Goal: Task Accomplishment & Management: Use online tool/utility

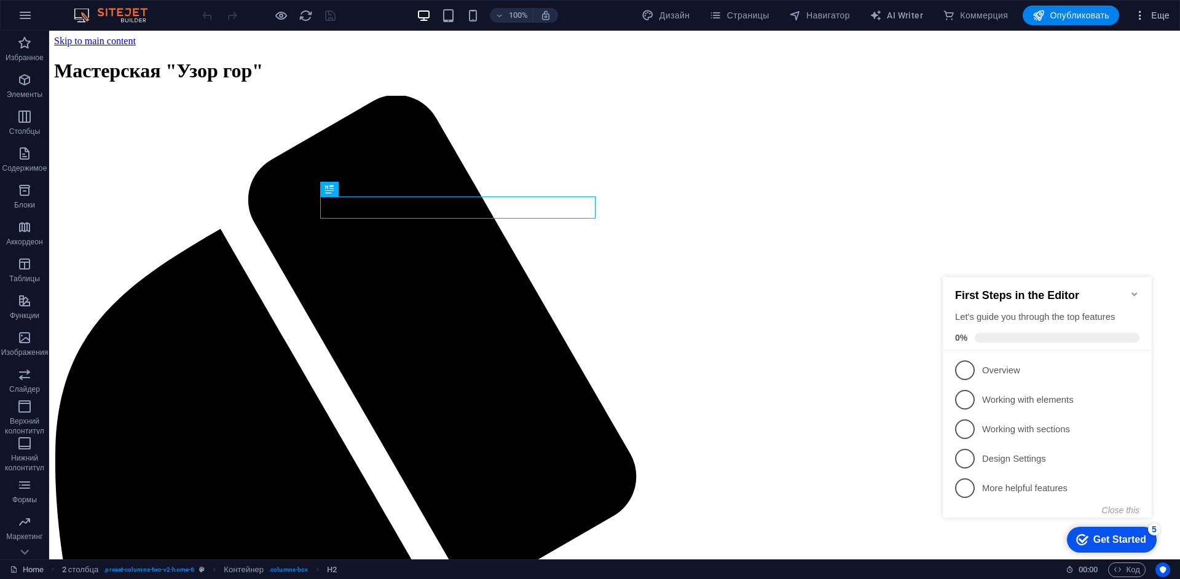
click at [1163, 18] on span "Еще" at bounding box center [1152, 15] width 36 height 12
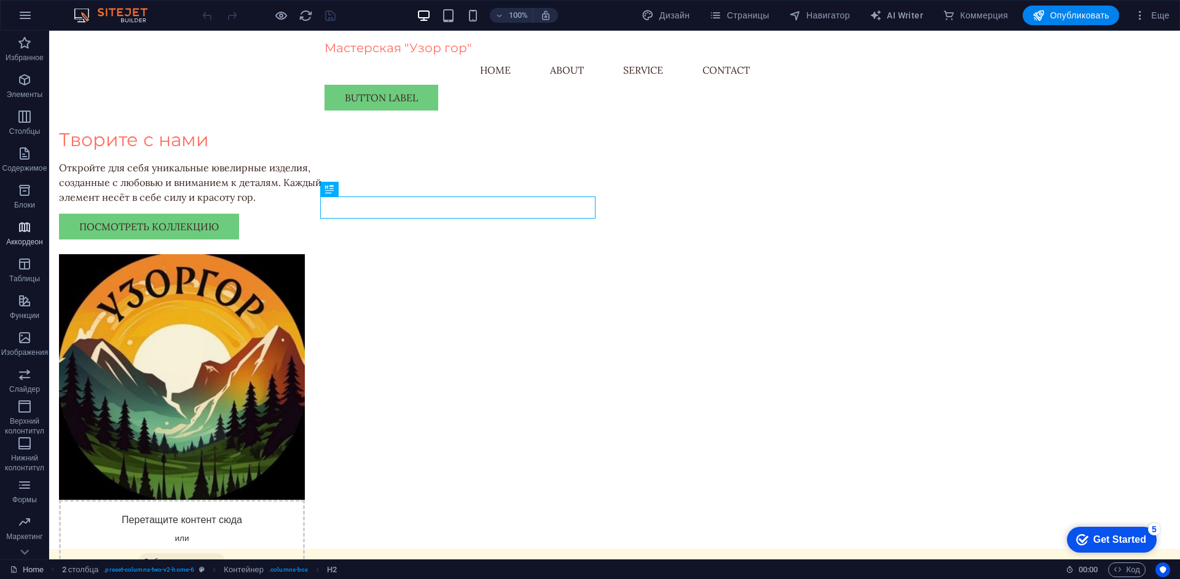
scroll to position [61, 0]
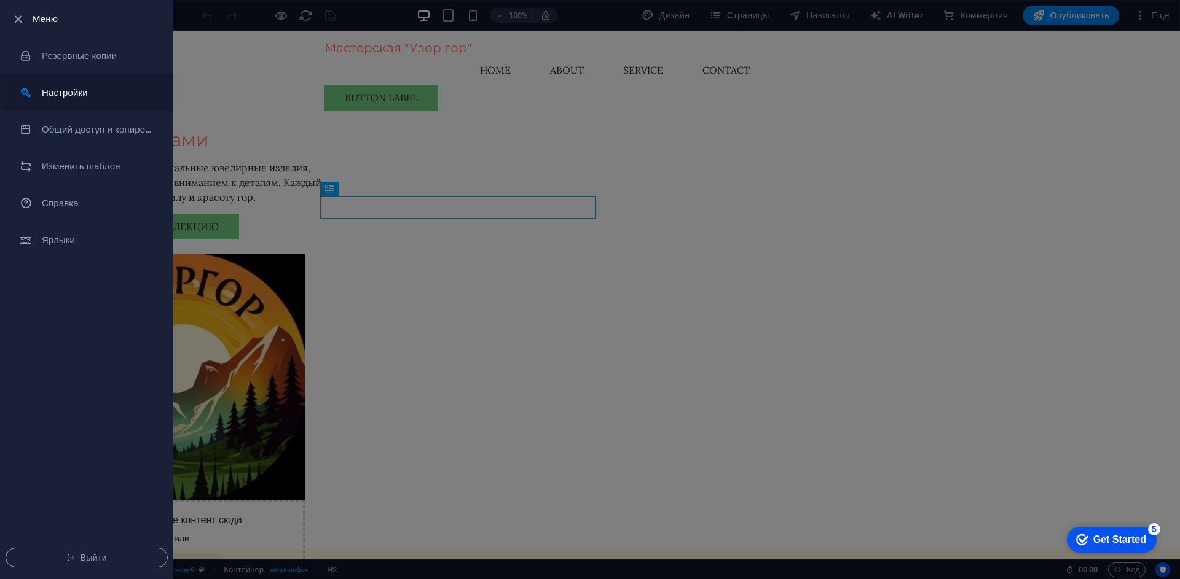
click at [112, 92] on h6 "Настройки" at bounding box center [99, 92] width 114 height 15
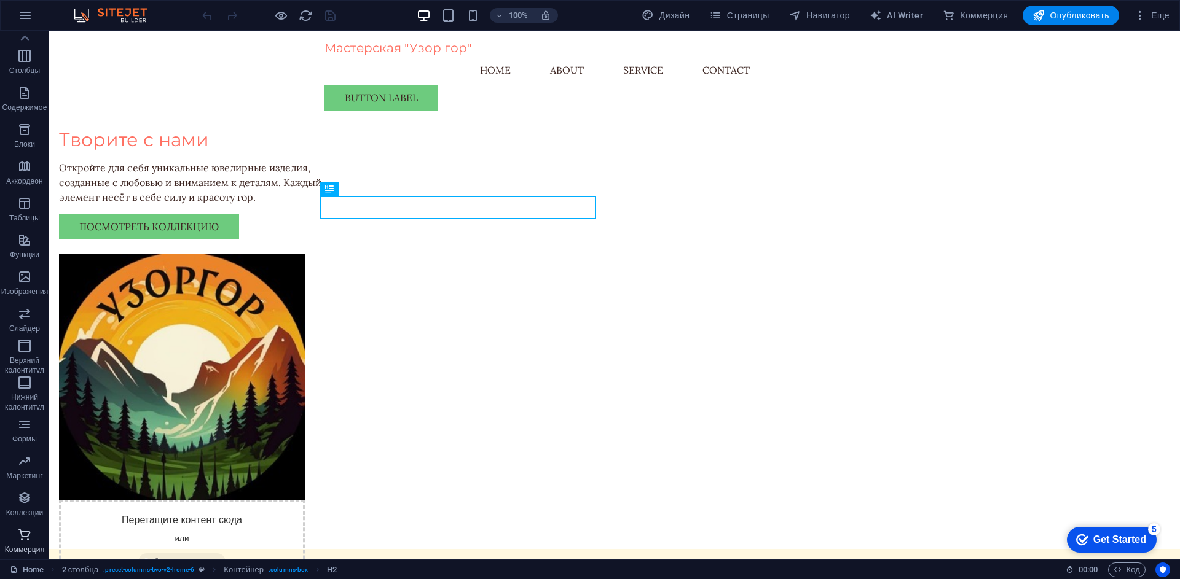
click at [26, 540] on icon "button" at bounding box center [24, 535] width 15 height 15
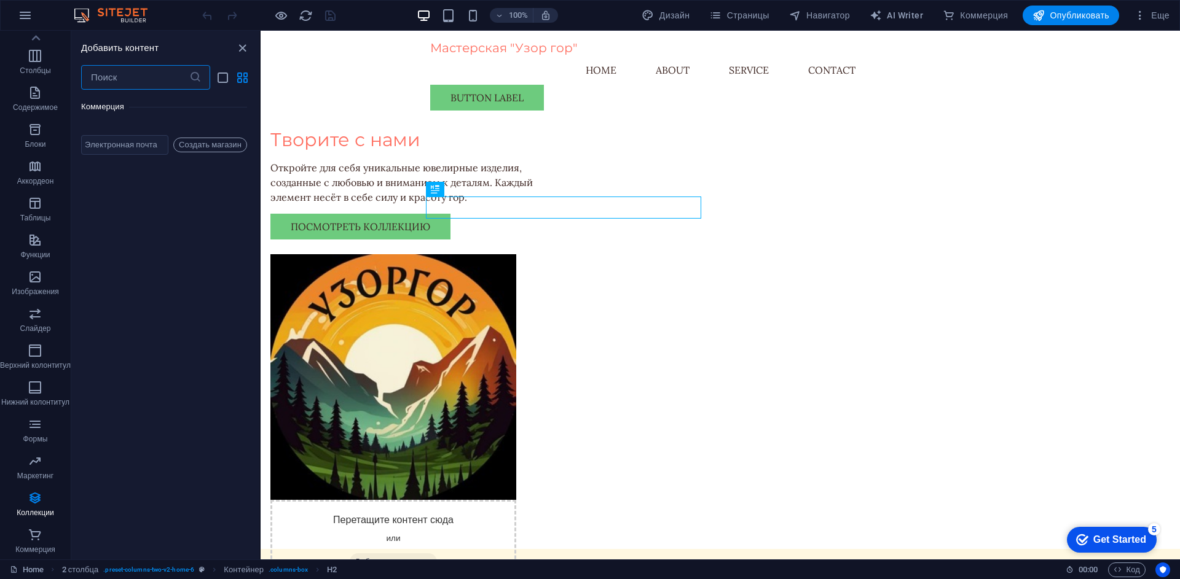
scroll to position [23346, 0]
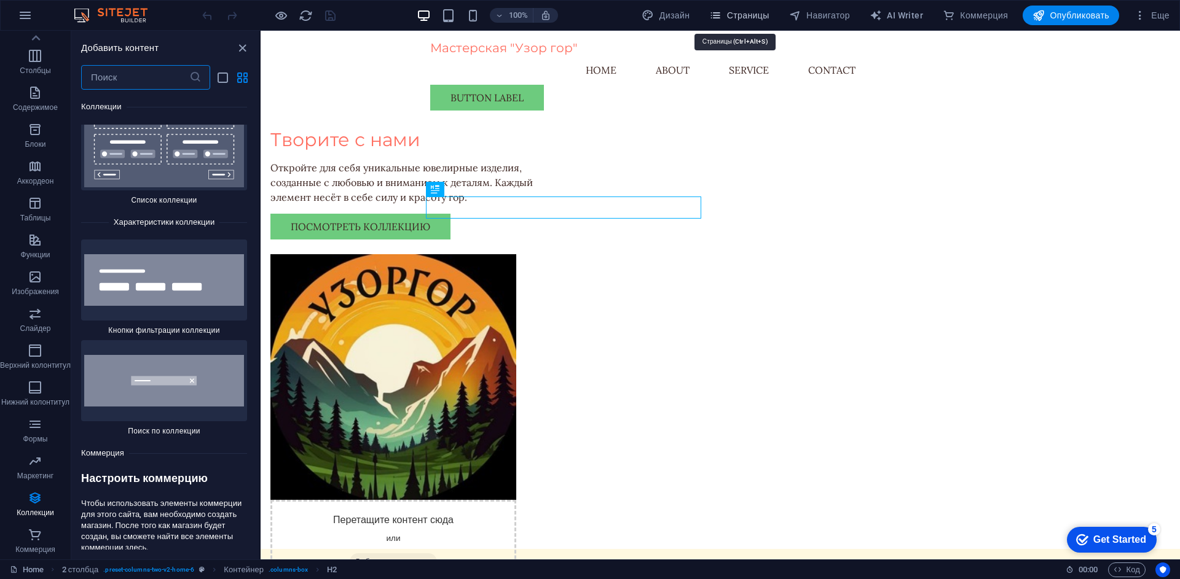
click at [0, 0] on span "Страницы" at bounding box center [0, 0] width 0 height 0
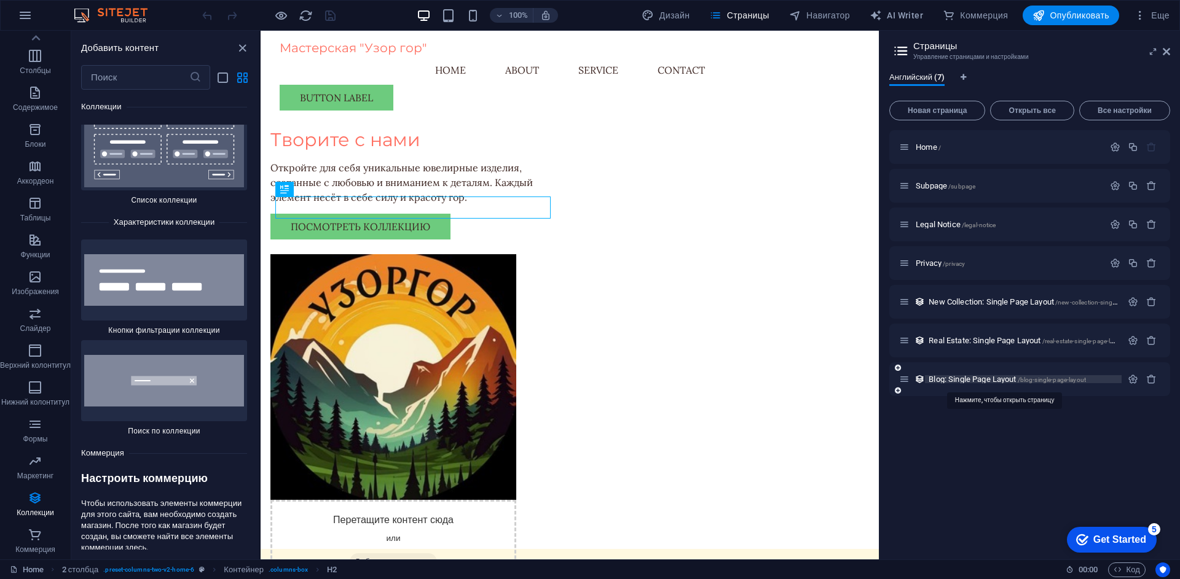
click at [974, 382] on span "Blog: Single Page Layout /blog-single-page-layout" at bounding box center [1006, 379] width 157 height 9
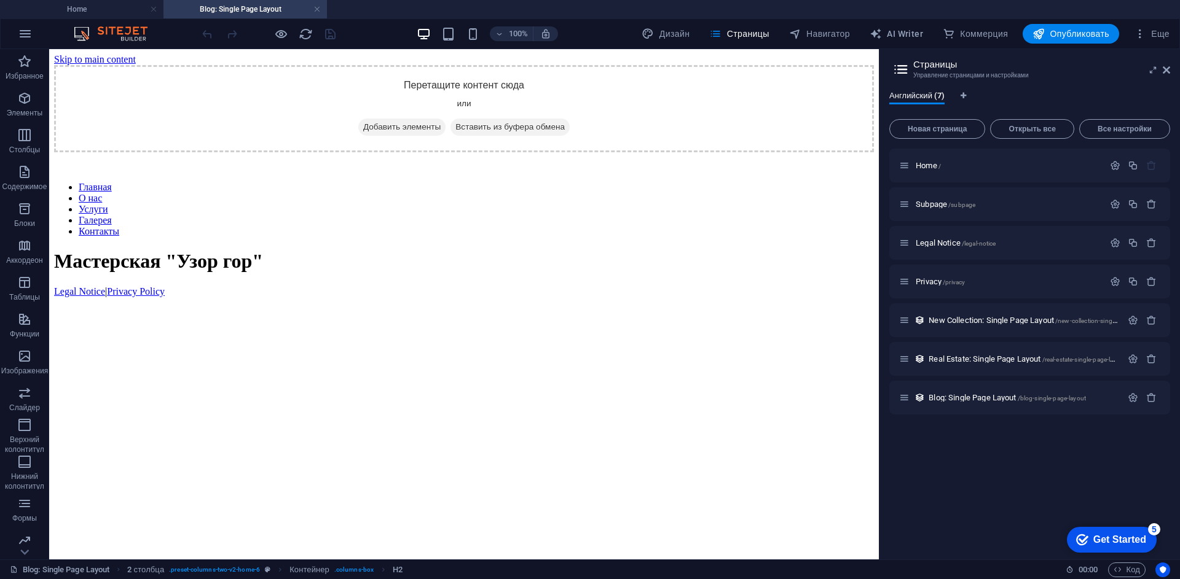
scroll to position [0, 0]
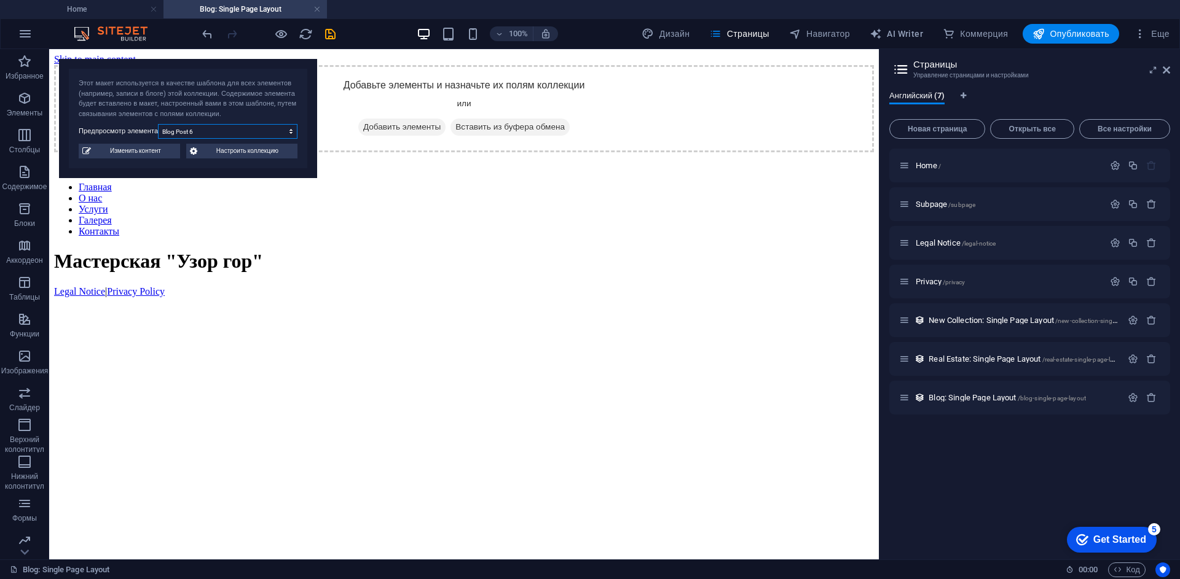
click at [286, 133] on select "Blog Post 6 Blog Post 5 Blog Post 4 Blog Post 3 Blog Post 2 Blog Post 1" at bounding box center [227, 131] width 139 height 15
select select "68bb0223b9b63db6450bf305"
click at [160, 124] on select "Blog Post 6 Blog Post 5 Blog Post 4 Blog Post 3 Blog Post 2 Blog Post 1" at bounding box center [227, 131] width 139 height 15
click at [259, 150] on span "Настроить коллекцию" at bounding box center [247, 151] width 93 height 15
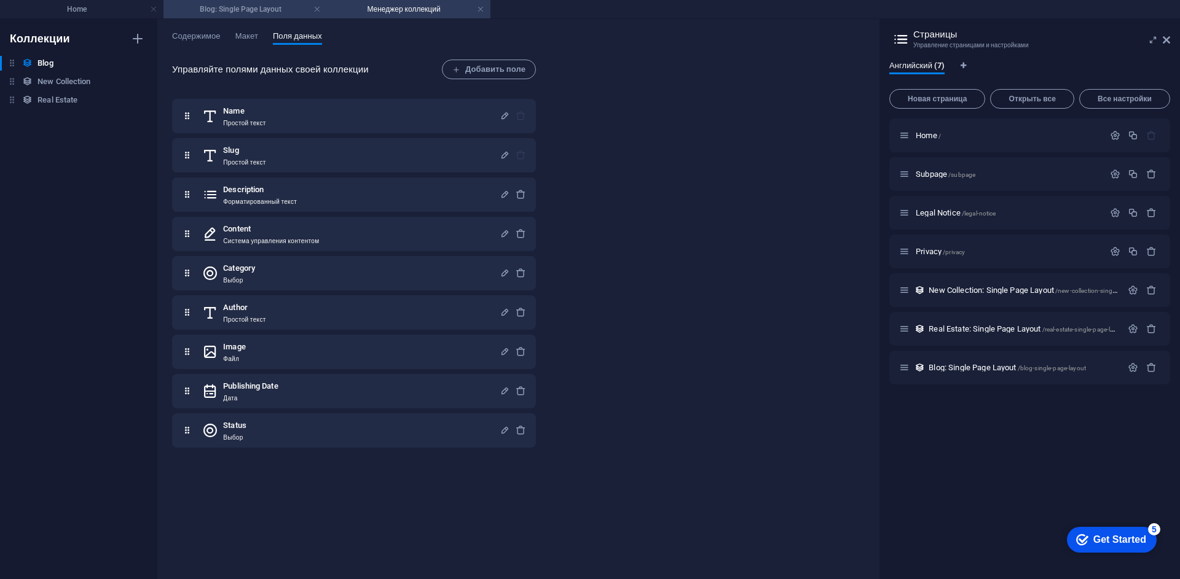
click at [313, 9] on h4 "Blog: Single Page Layout" at bounding box center [244, 9] width 163 height 14
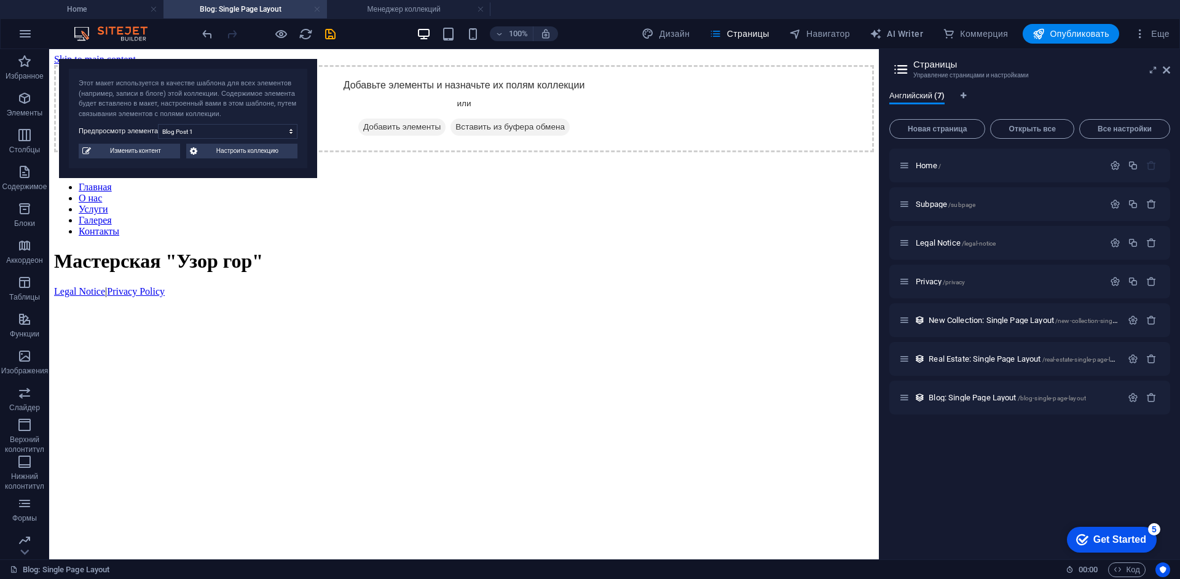
click at [316, 12] on link at bounding box center [316, 10] width 7 height 12
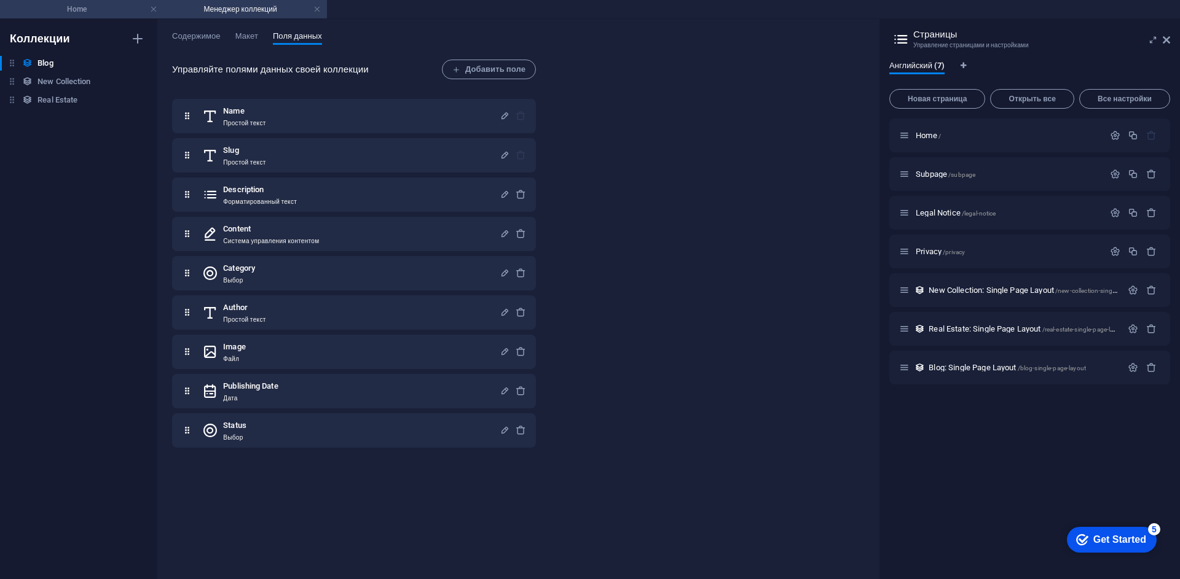
click at [109, 10] on h4 "Home" at bounding box center [81, 9] width 163 height 14
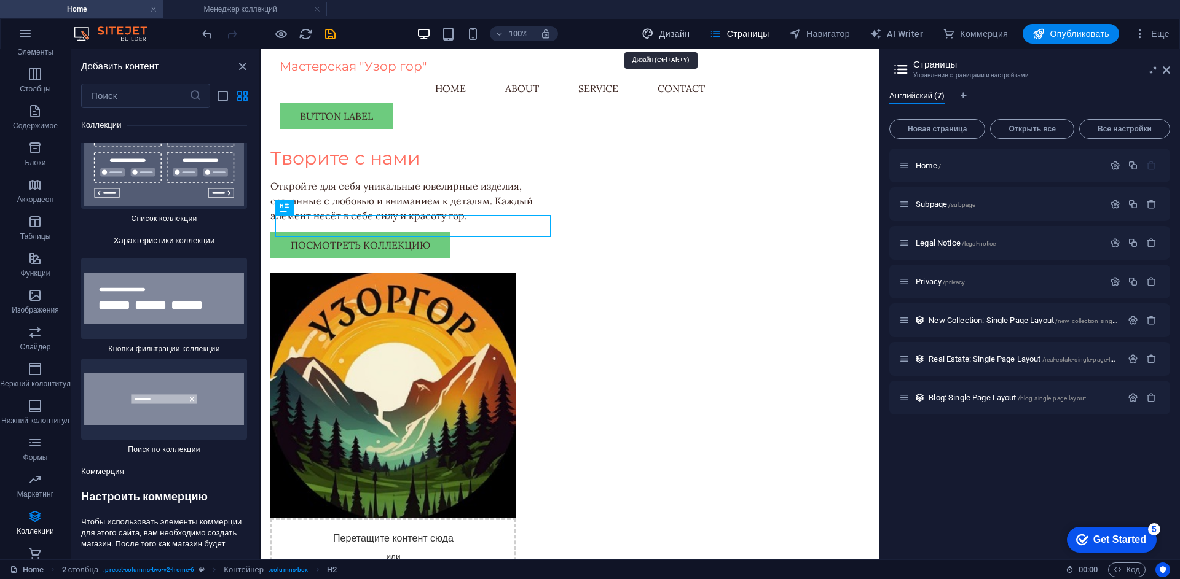
click at [659, 33] on span "Дизайн" at bounding box center [666, 34] width 48 height 12
select select "px"
select select "200"
select select "px"
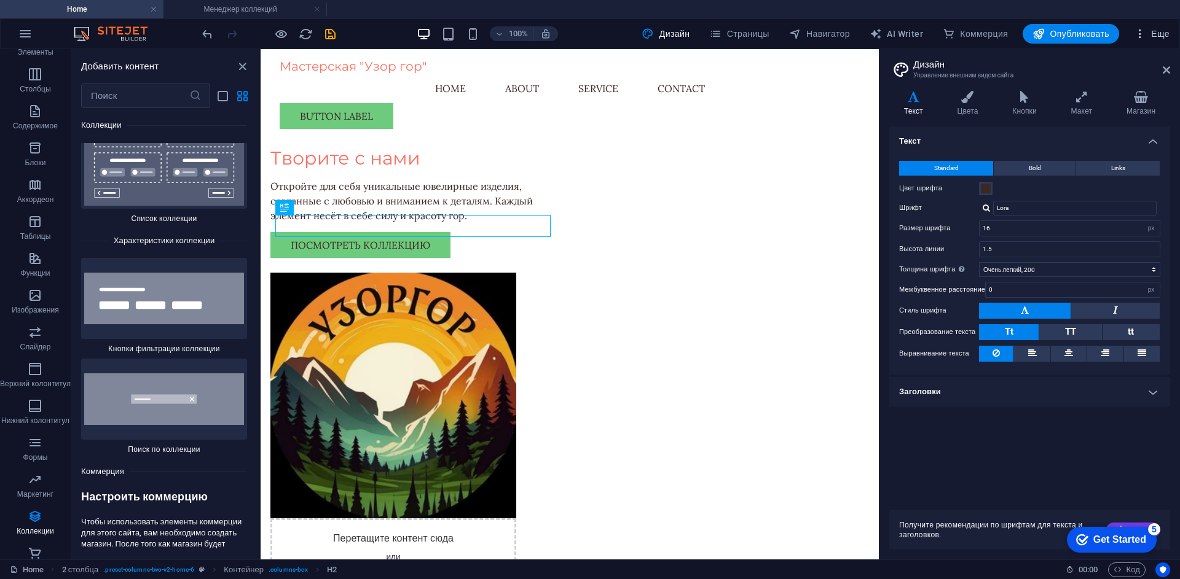
click at [1140, 37] on icon "button" at bounding box center [1140, 34] width 12 height 12
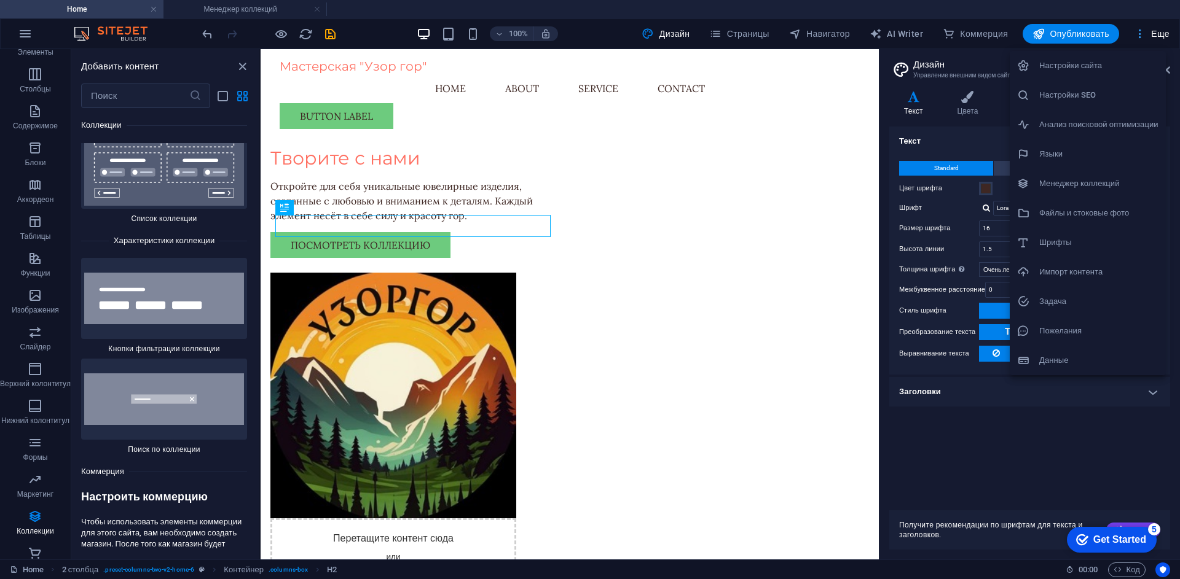
click at [1140, 37] on div at bounding box center [590, 289] width 1180 height 579
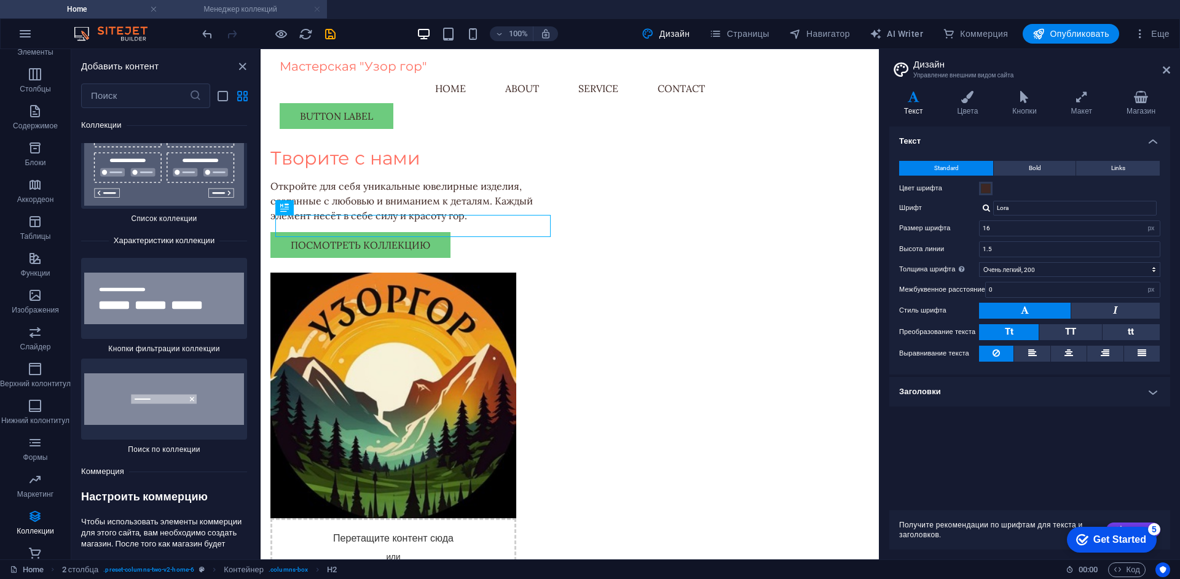
click at [316, 9] on link at bounding box center [316, 10] width 7 height 12
